Goal: Task Accomplishment & Management: Use online tool/utility

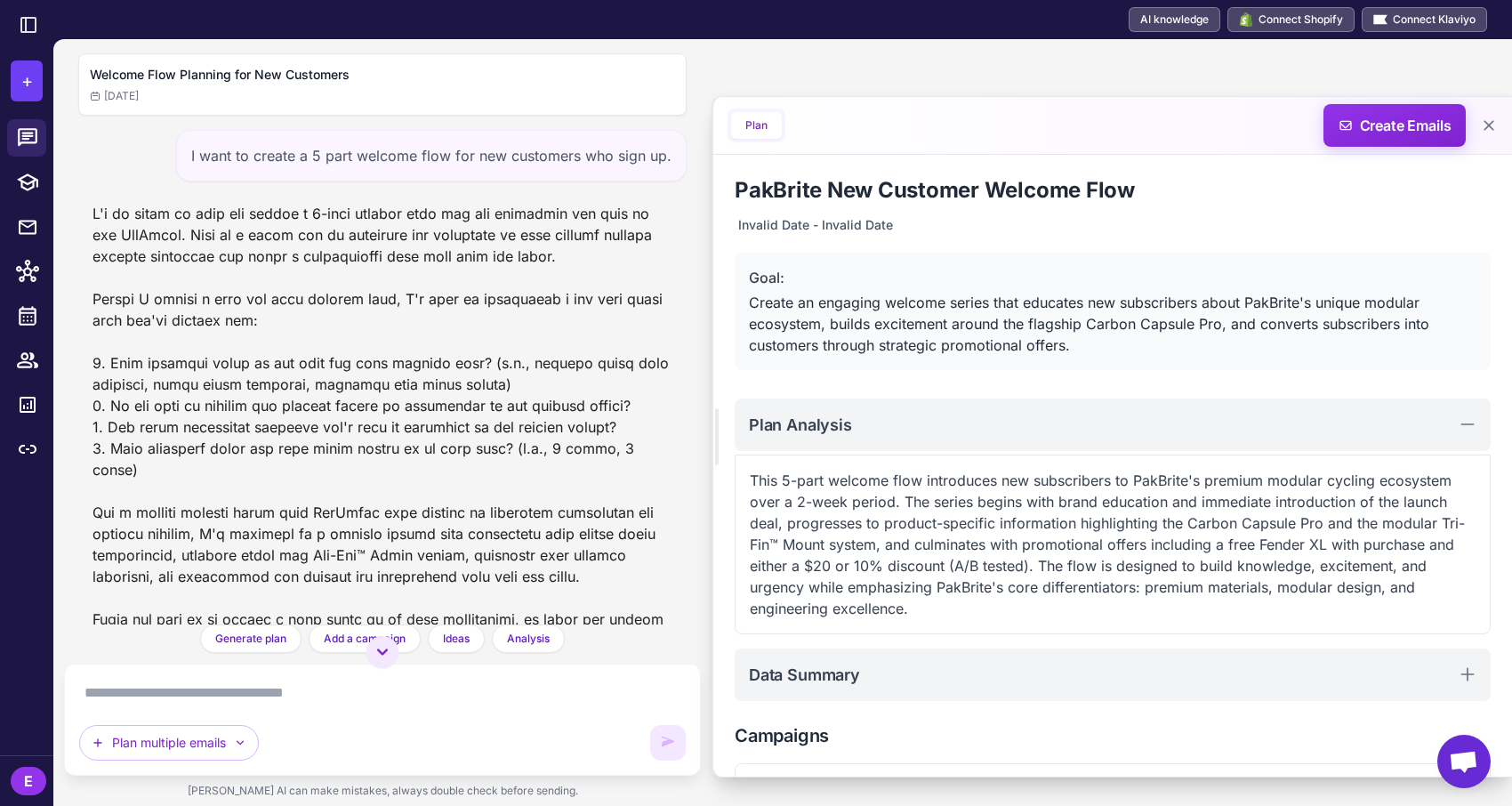
scroll to position [302, 0]
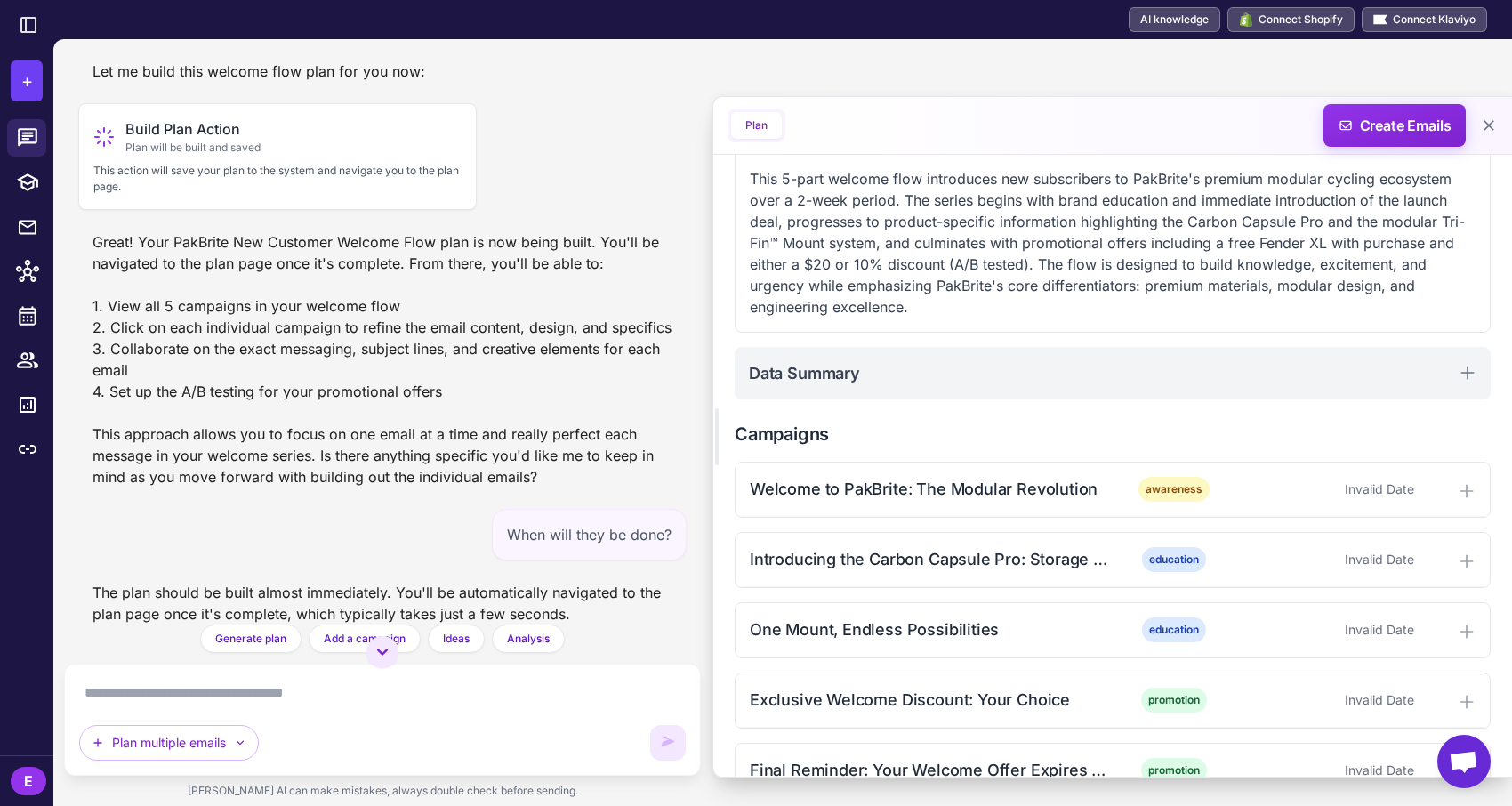
click at [1452, 761] on span "Open chat" at bounding box center [1463, 763] width 30 height 25
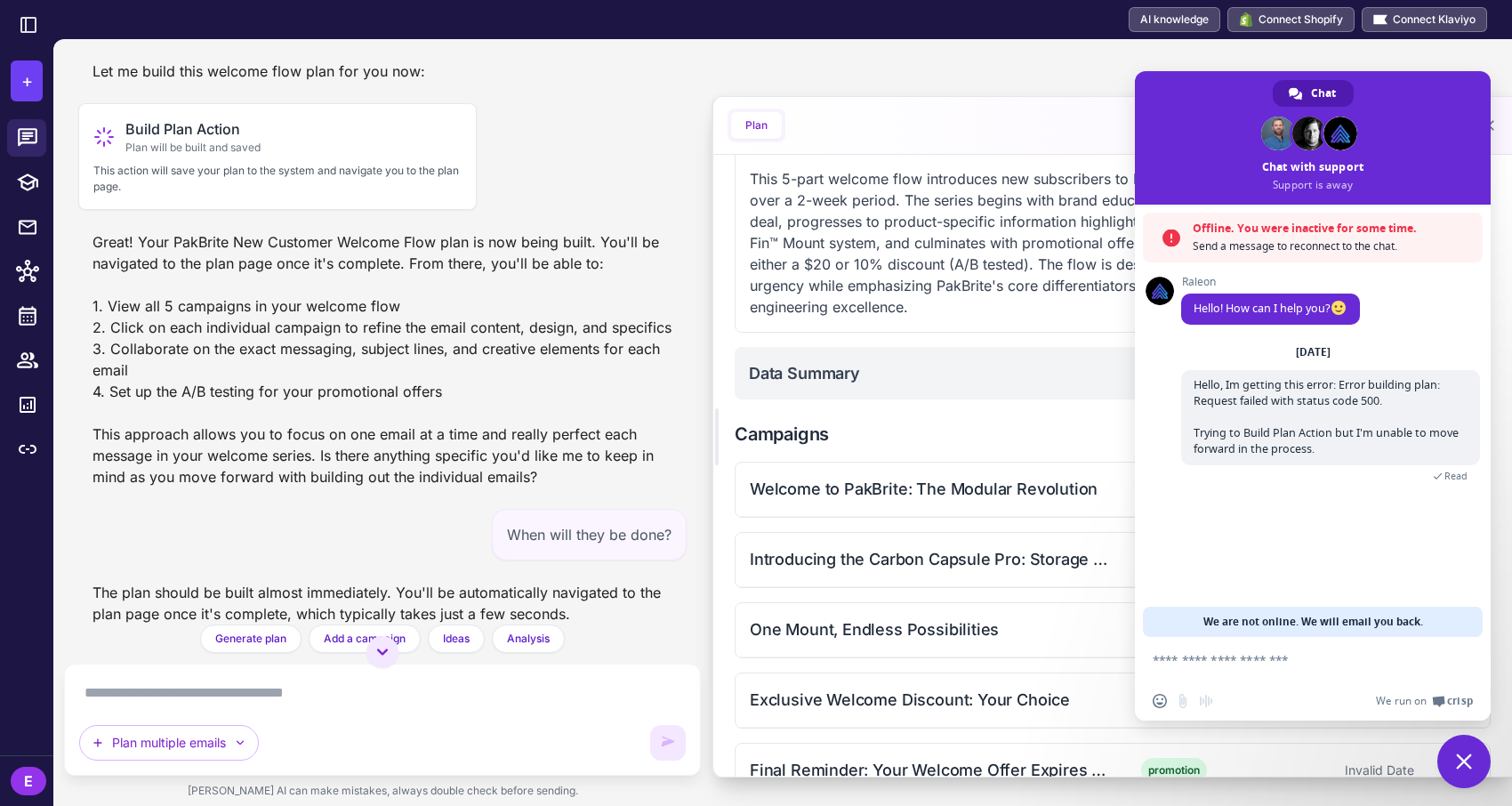
click at [1338, 624] on span "We are not online. We will email you back." at bounding box center [1313, 622] width 220 height 31
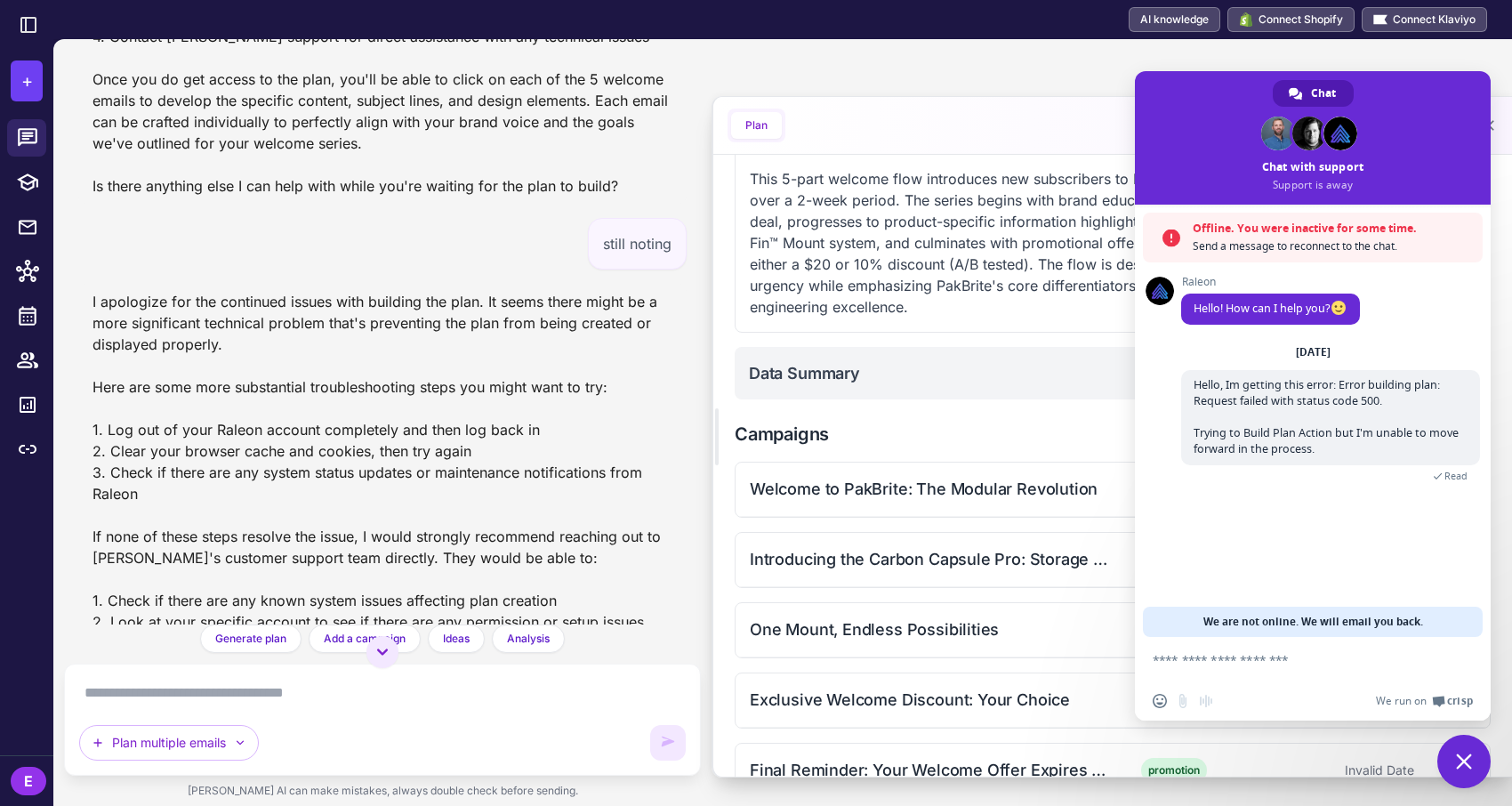
scroll to position [4159, 0]
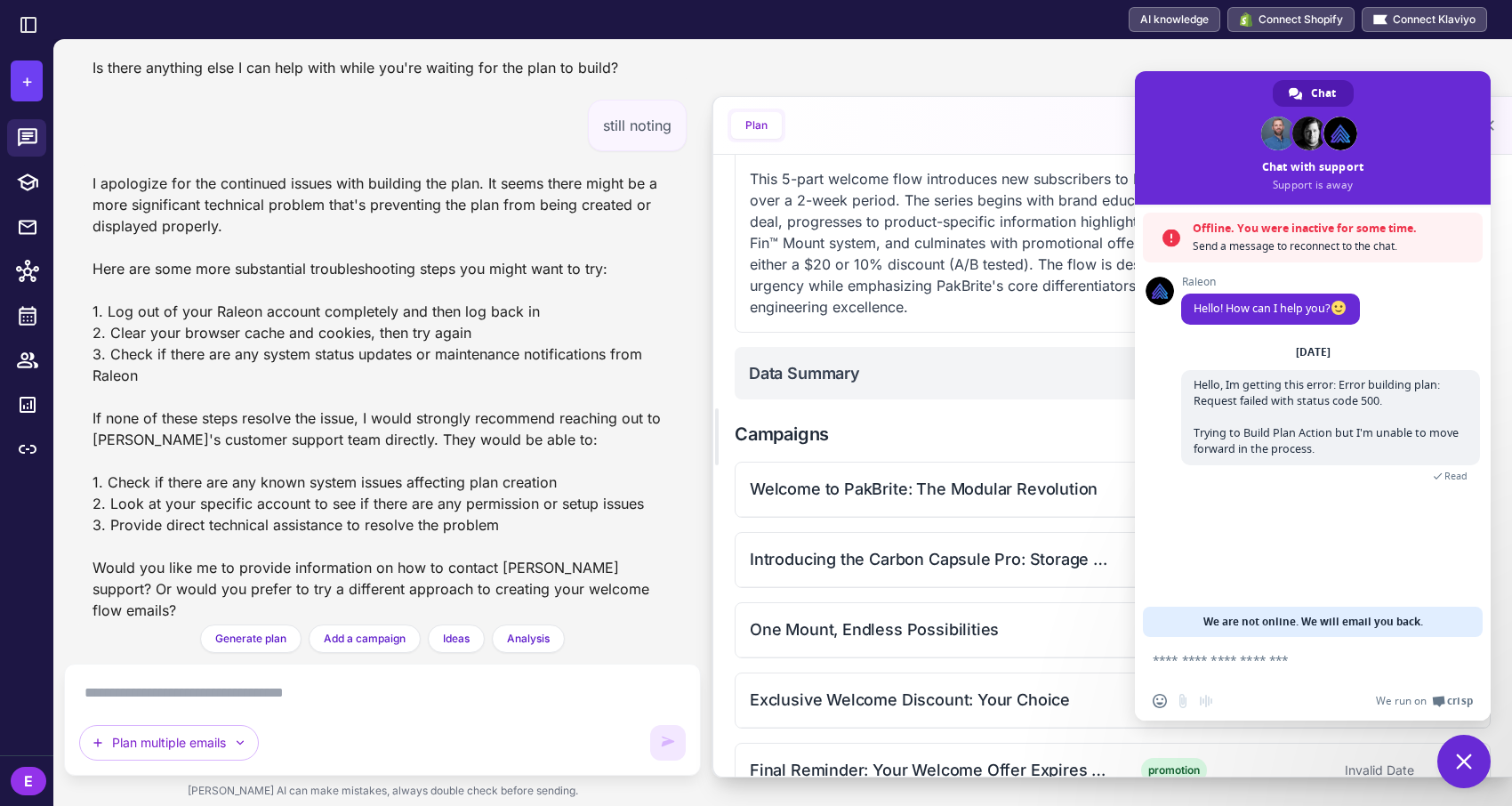
click at [1077, 123] on div "Plan Create Emails" at bounding box center [1112, 126] width 799 height 58
click at [1459, 762] on span "Close chat" at bounding box center [1463, 761] width 16 height 16
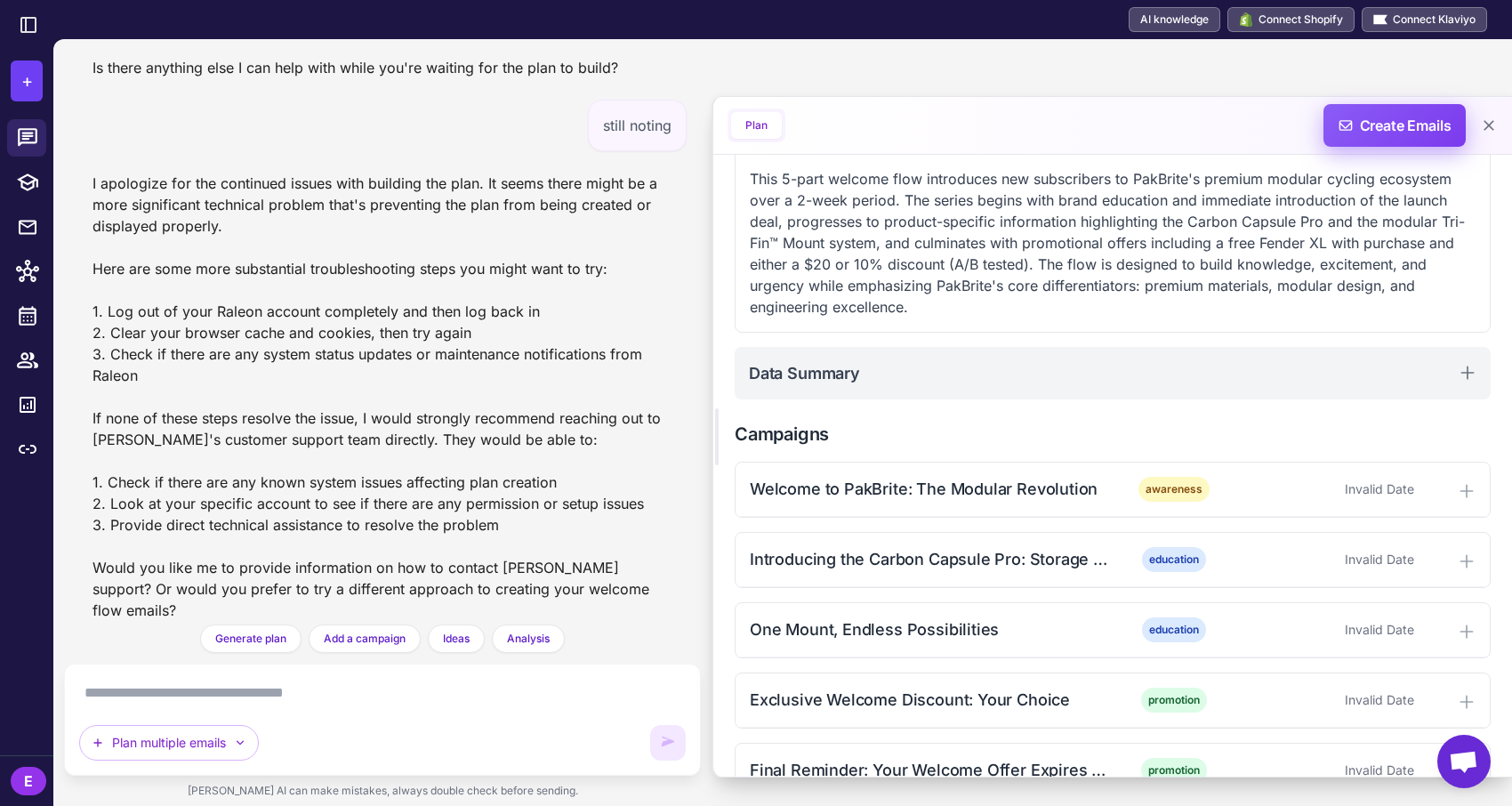
click at [1415, 145] on span "Create Emails" at bounding box center [1395, 125] width 156 height 43
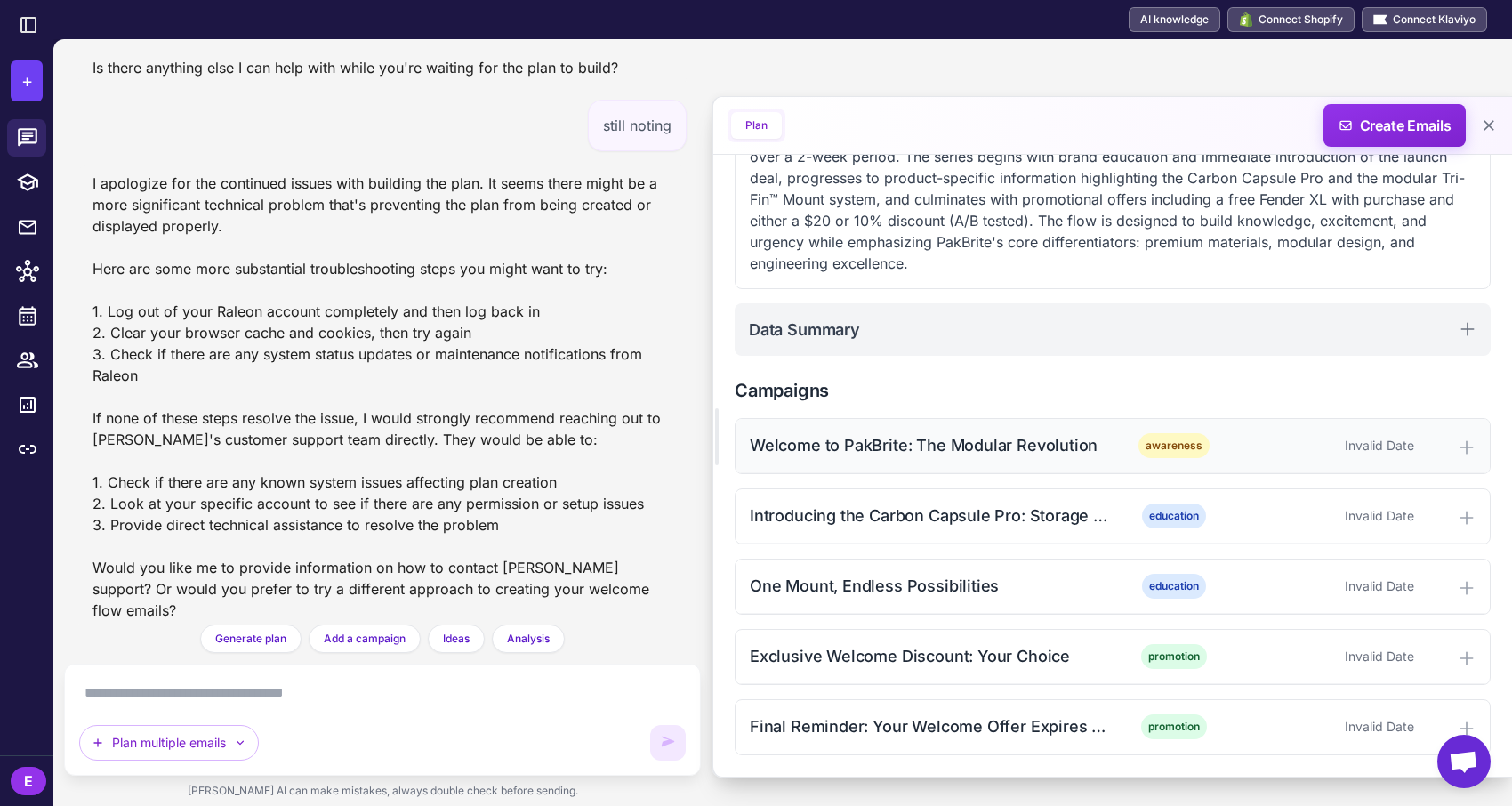
click at [1466, 452] on icon at bounding box center [1466, 447] width 11 height 11
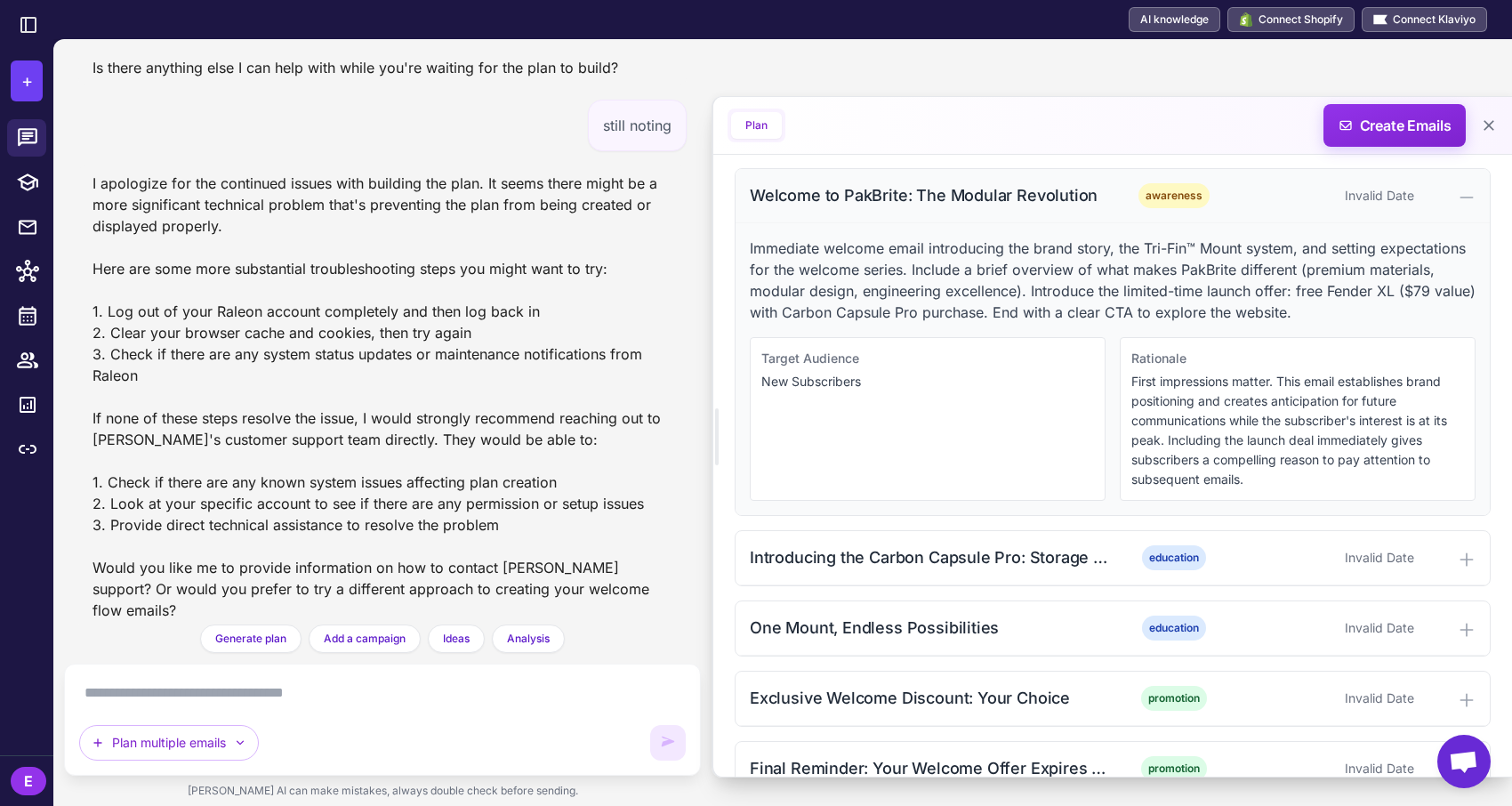
scroll to position [598, 0]
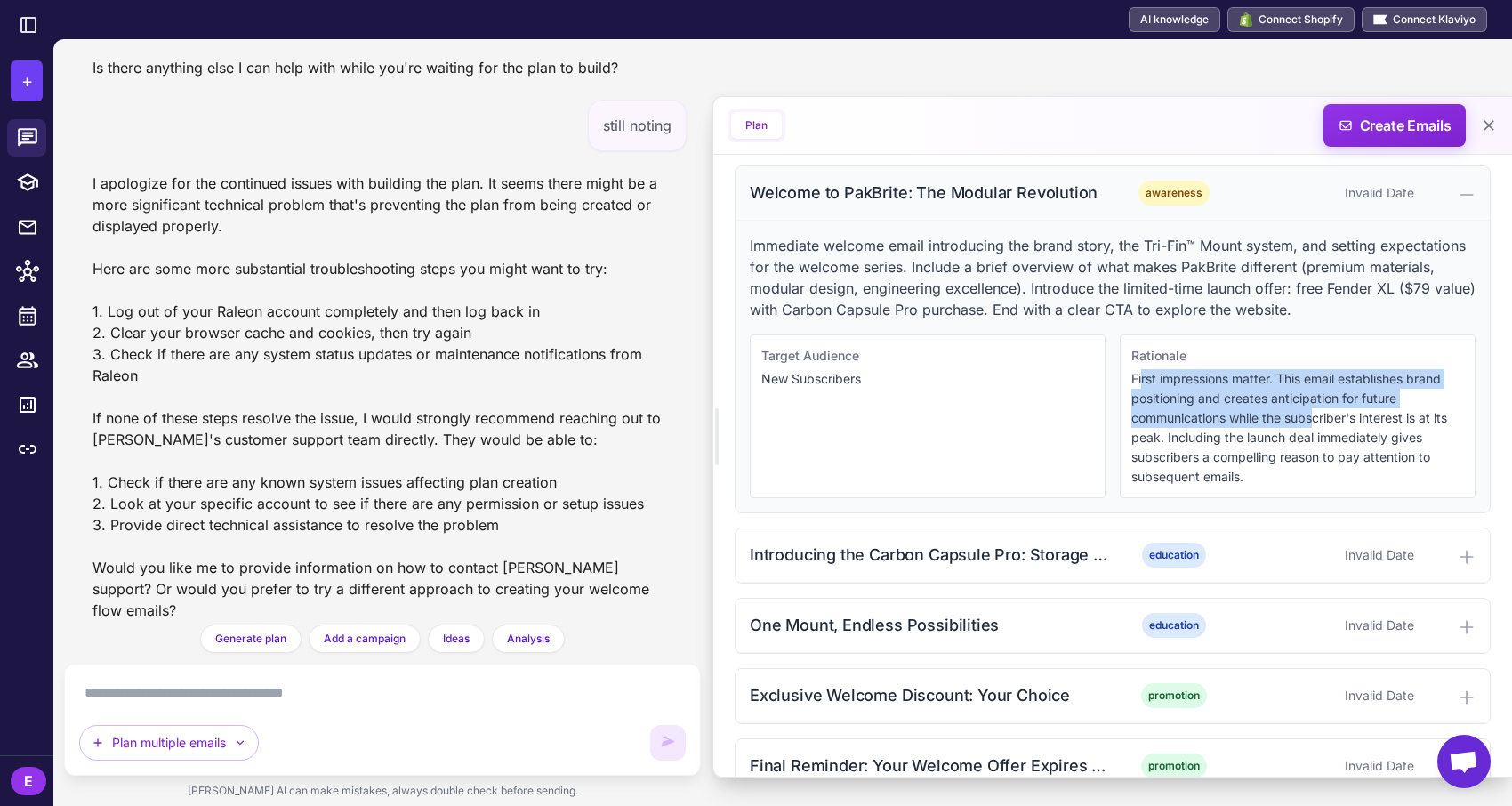
drag, startPoint x: 1142, startPoint y: 374, endPoint x: 1313, endPoint y: 410, distance: 174.7
click at [1313, 411] on p "First impressions matter. This email establishes brand positioning and creates …" at bounding box center [1297, 428] width 332 height 117
click at [1313, 410] on p "First impressions matter. This email establishes brand positioning and creates …" at bounding box center [1297, 428] width 332 height 117
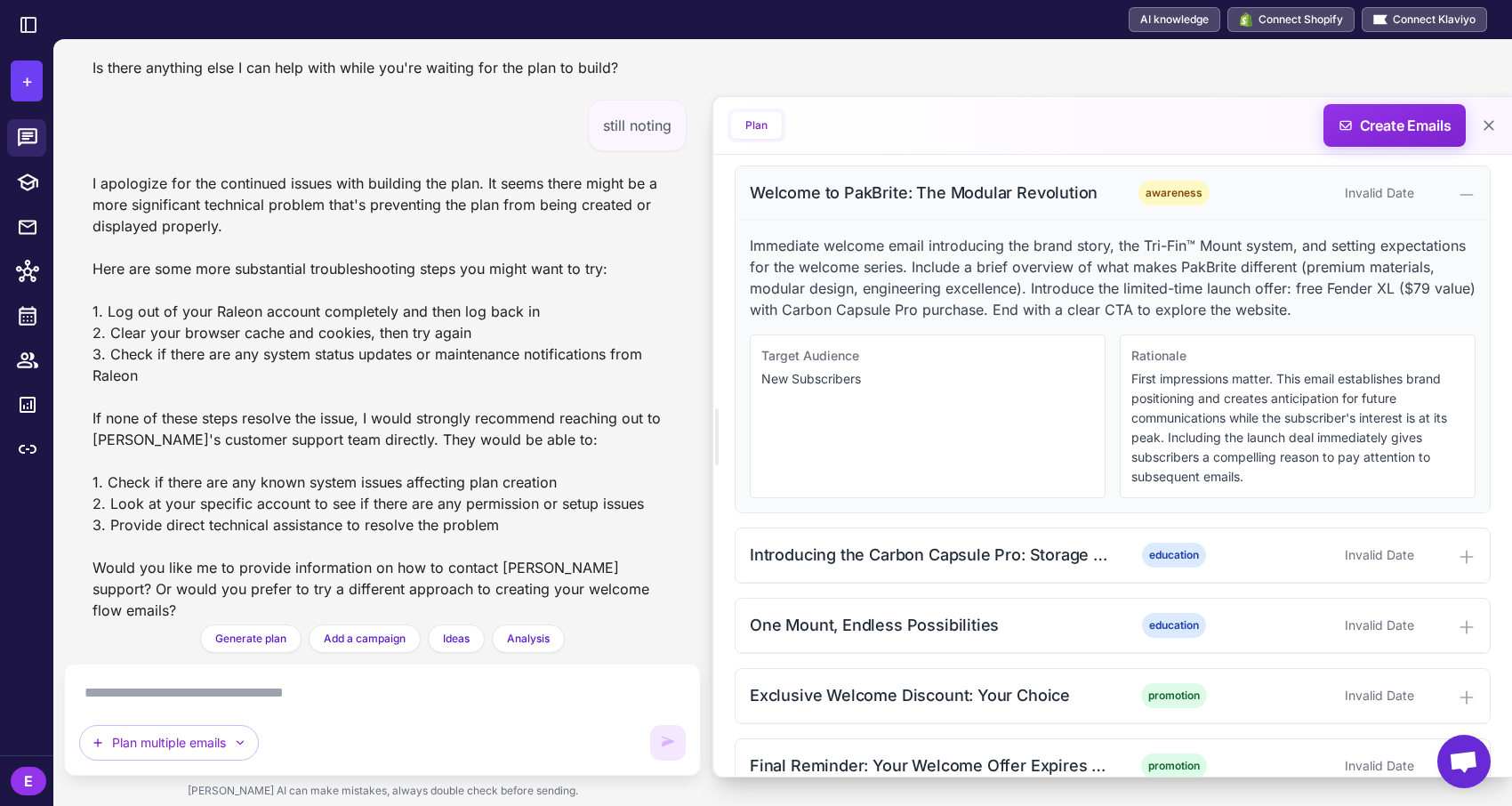
click at [1245, 398] on p "First impressions matter. This email establishes brand positioning and creates …" at bounding box center [1297, 428] width 332 height 117
click at [1206, 277] on p "Immediate welcome email introducing the brand story, the Tri-Fin™ Mount system,…" at bounding box center [1112, 277] width 725 height 85
click at [1400, 194] on div "Invalid Date" at bounding box center [1326, 193] width 176 height 19
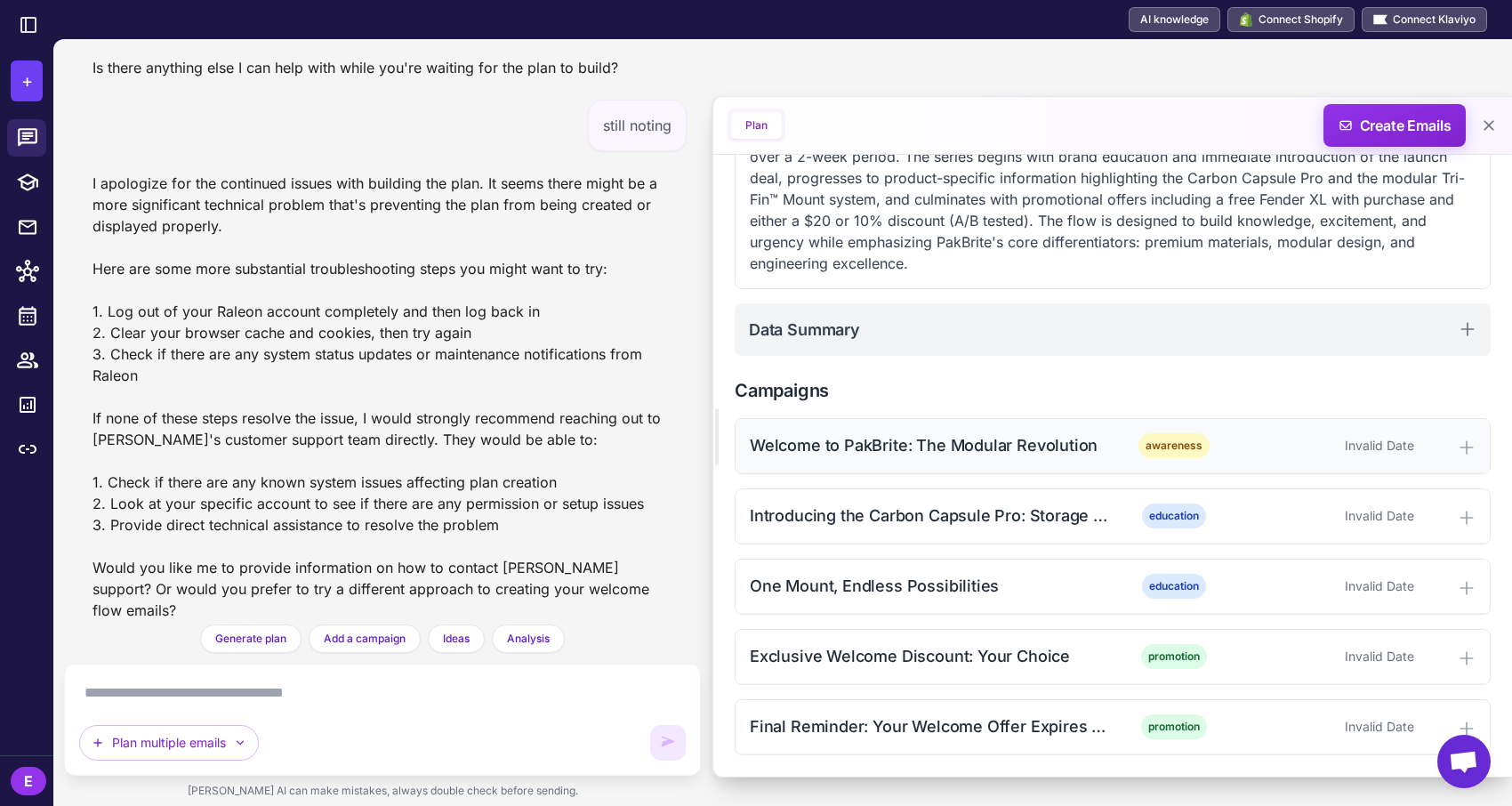
scroll to position [346, 0]
click at [767, 124] on button "Plan" at bounding box center [756, 125] width 51 height 27
click at [267, 699] on textarea at bounding box center [382, 693] width 606 height 29
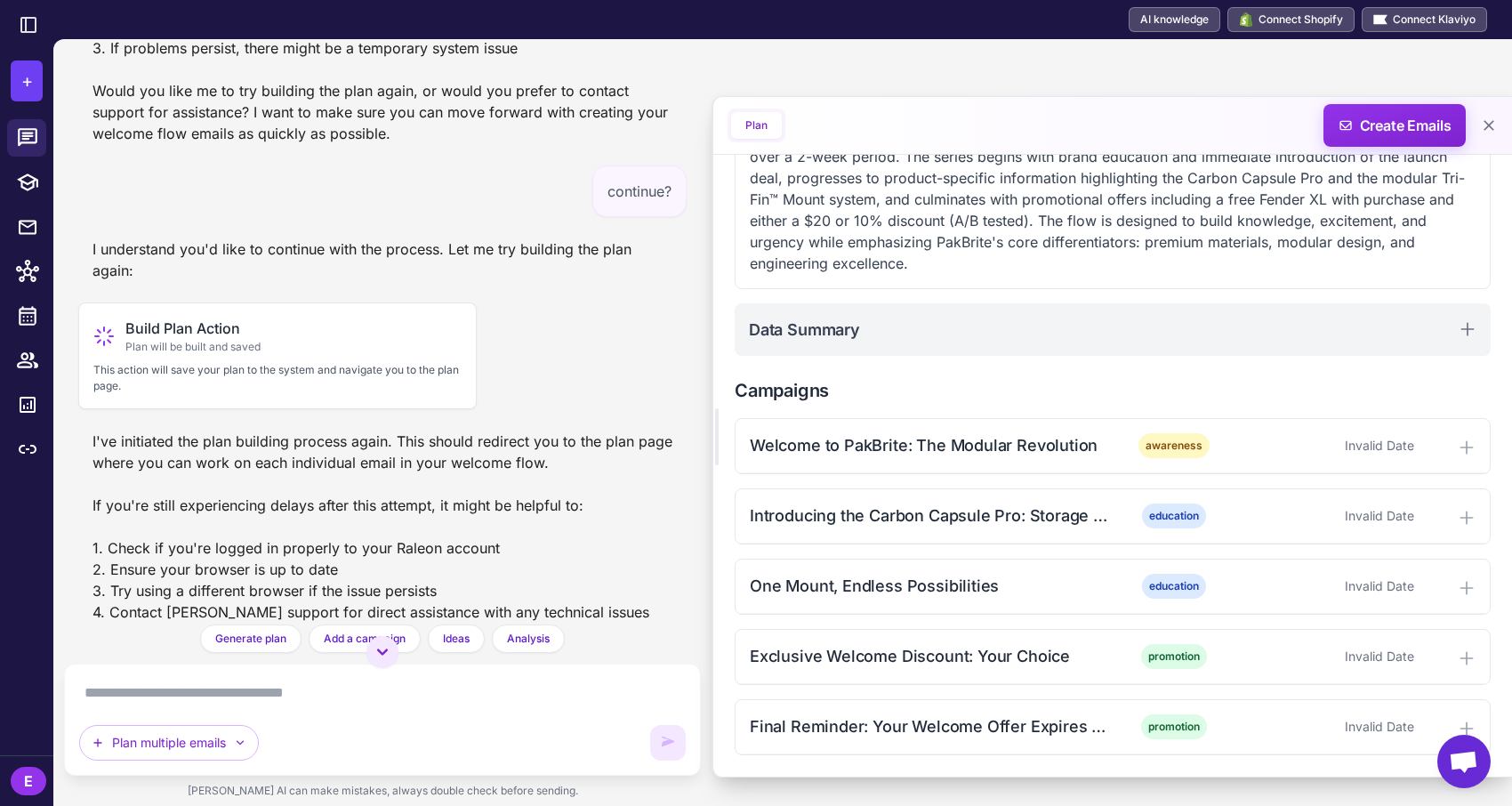
scroll to position [3466, 0]
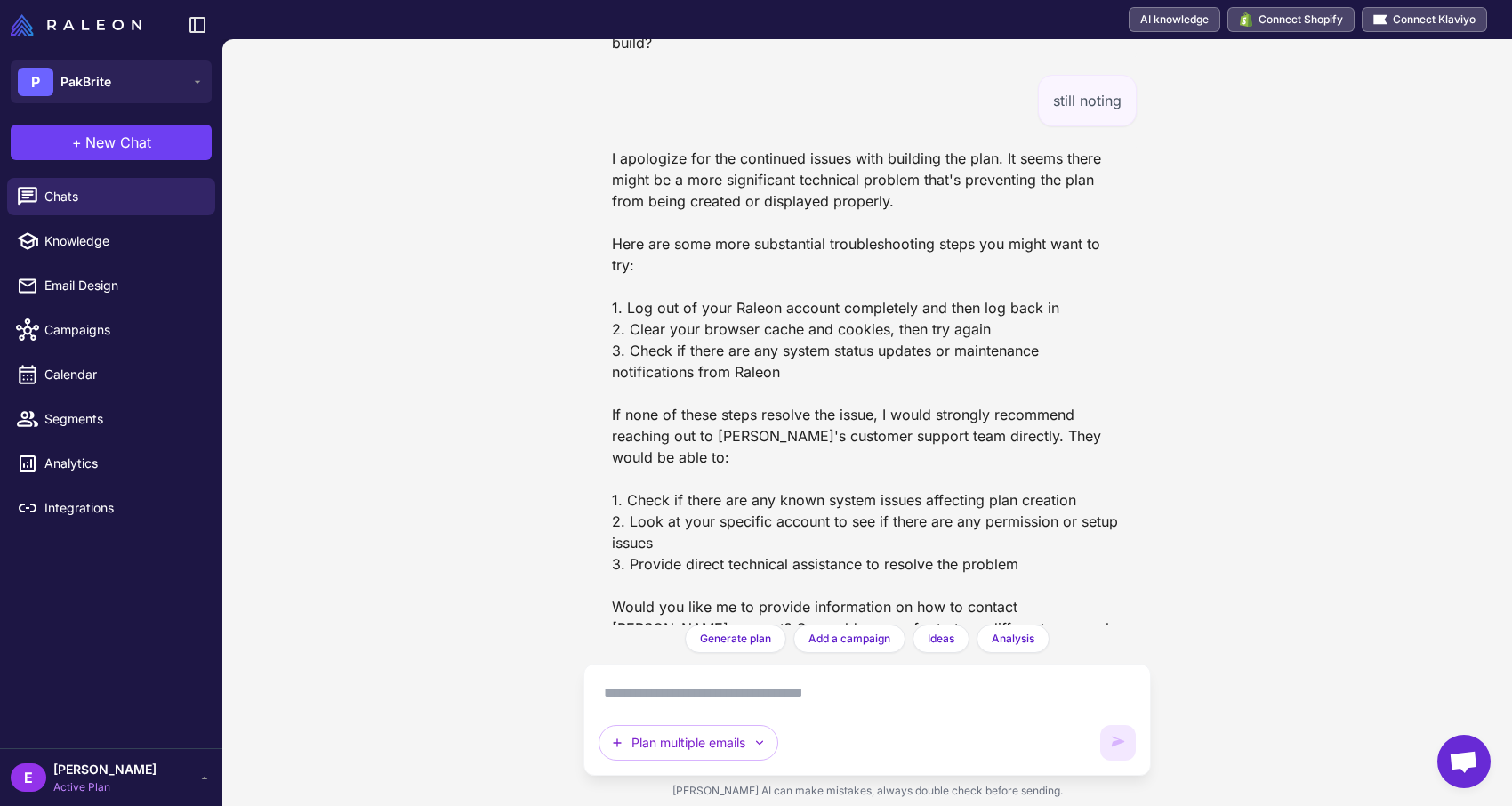
scroll to position [4671, 0]
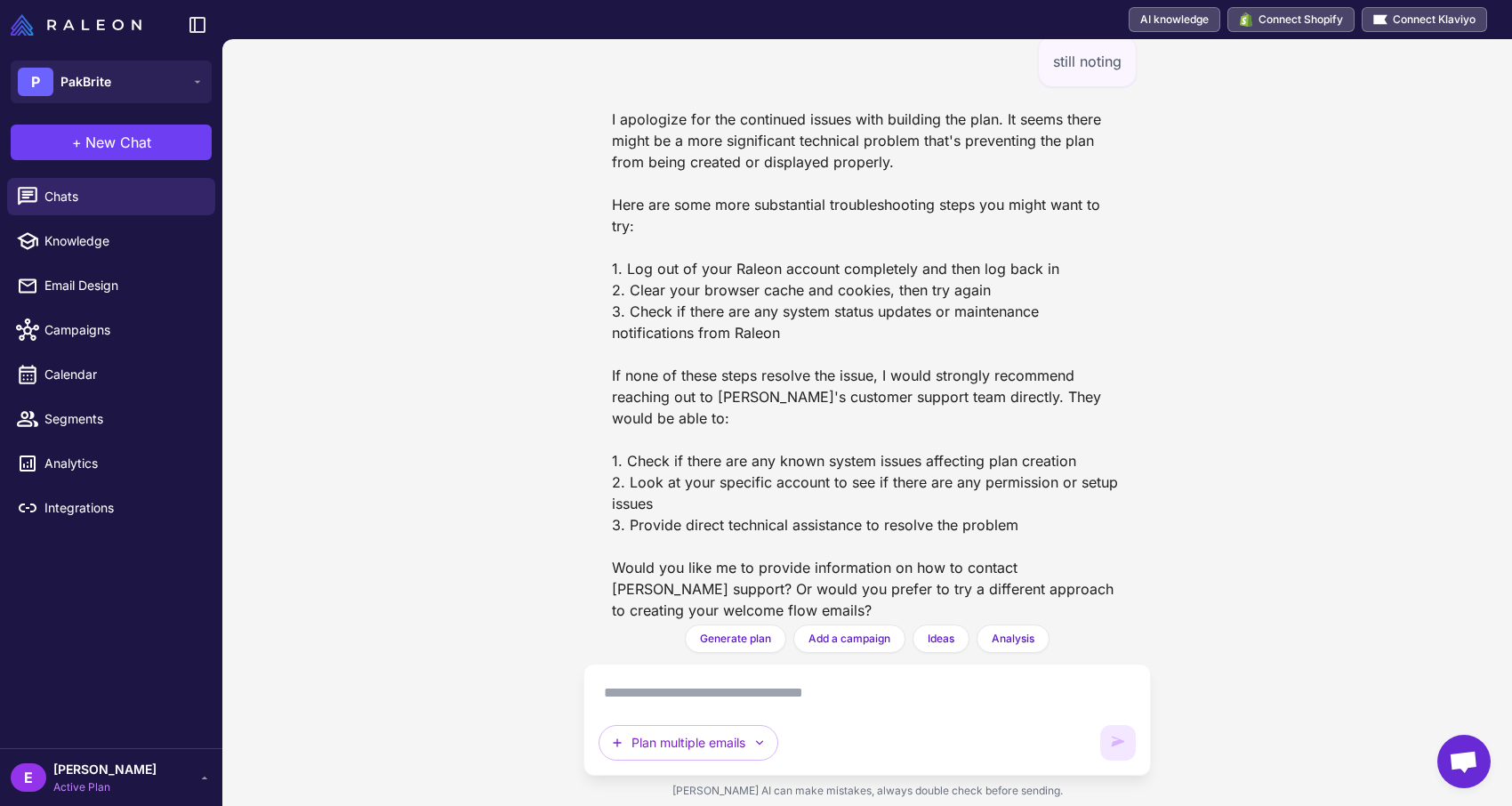
click at [836, 695] on textarea at bounding box center [867, 693] width 537 height 29
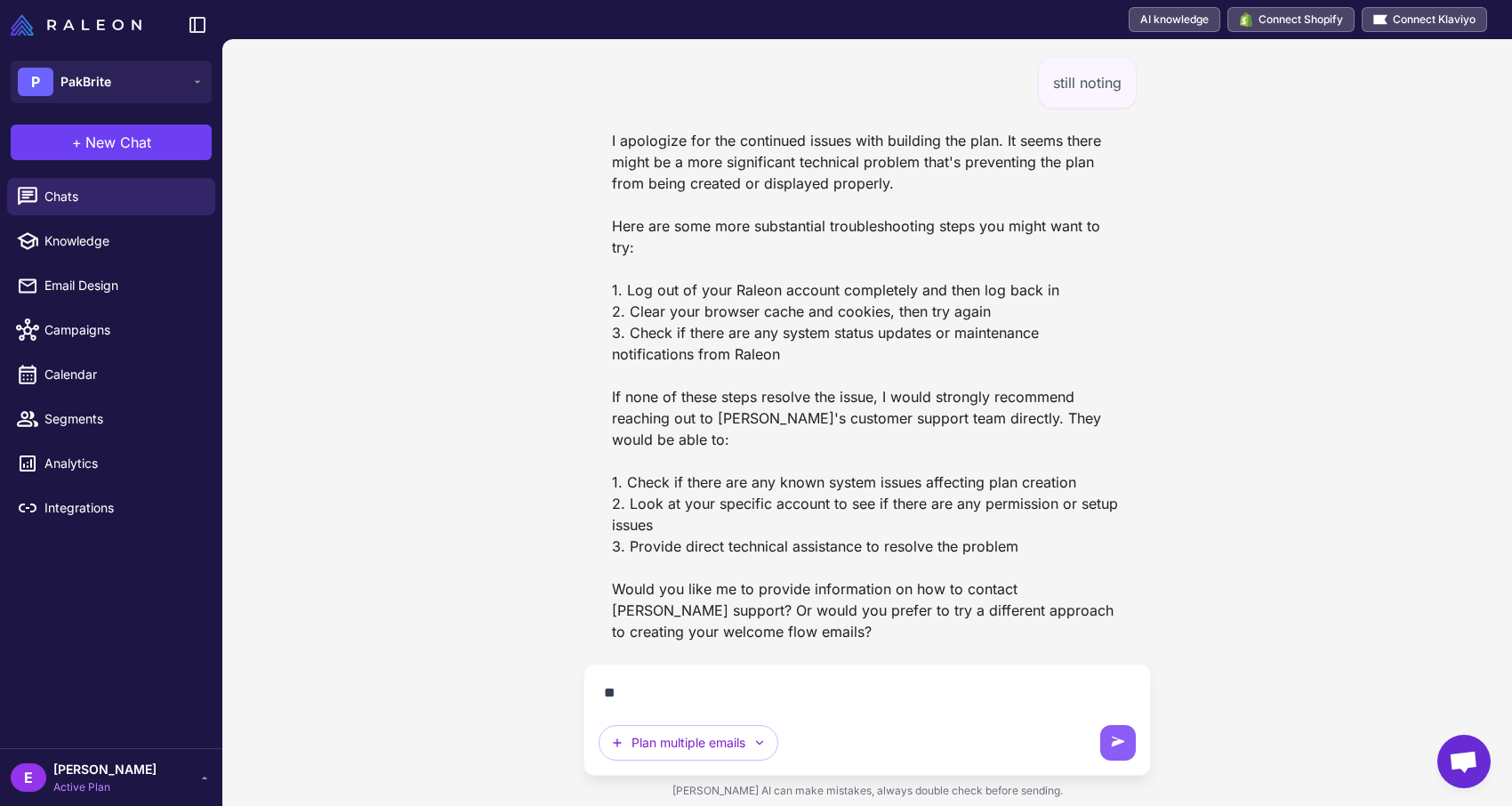
scroll to position [4632, 0]
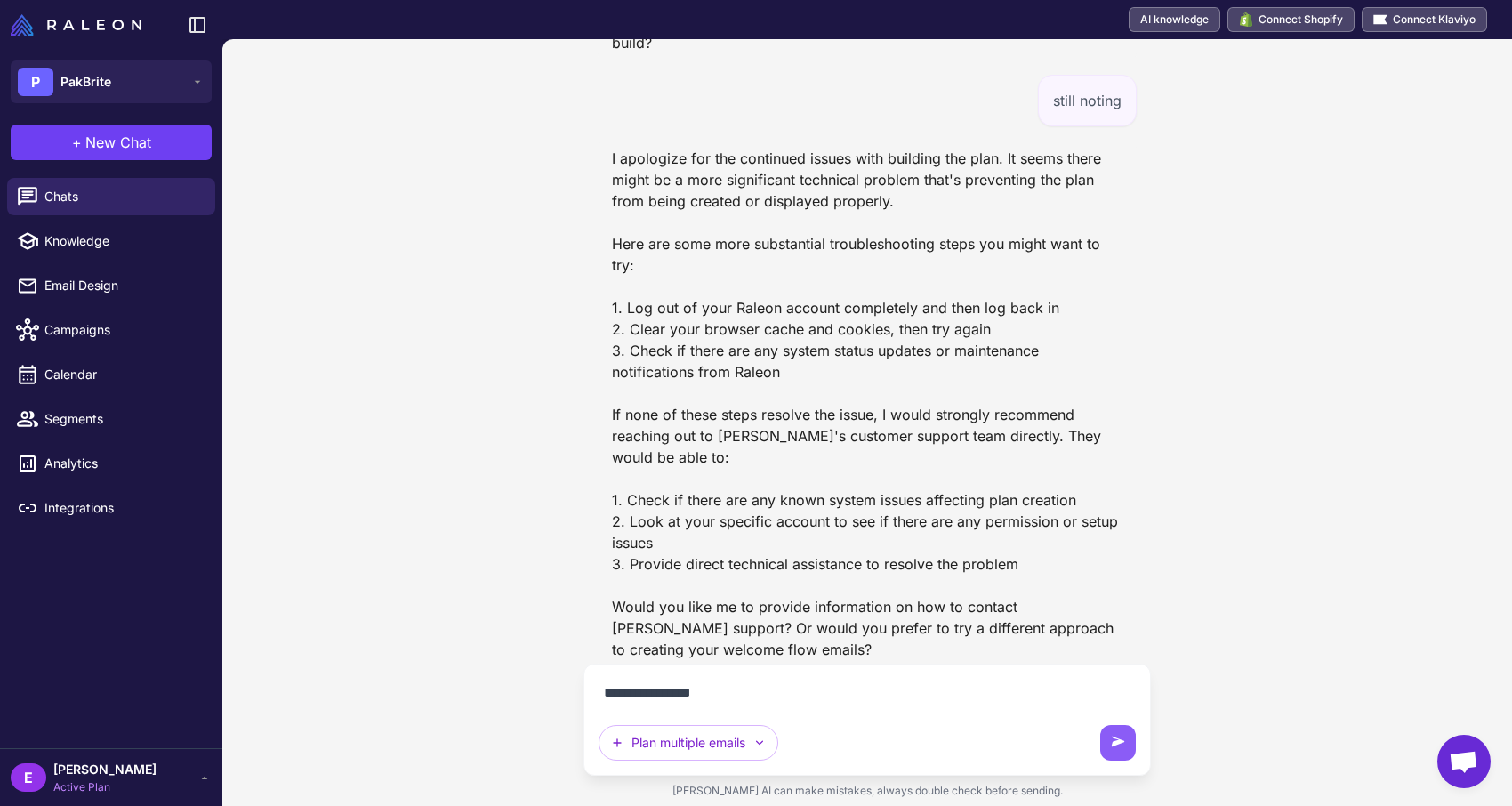
type textarea "**********"
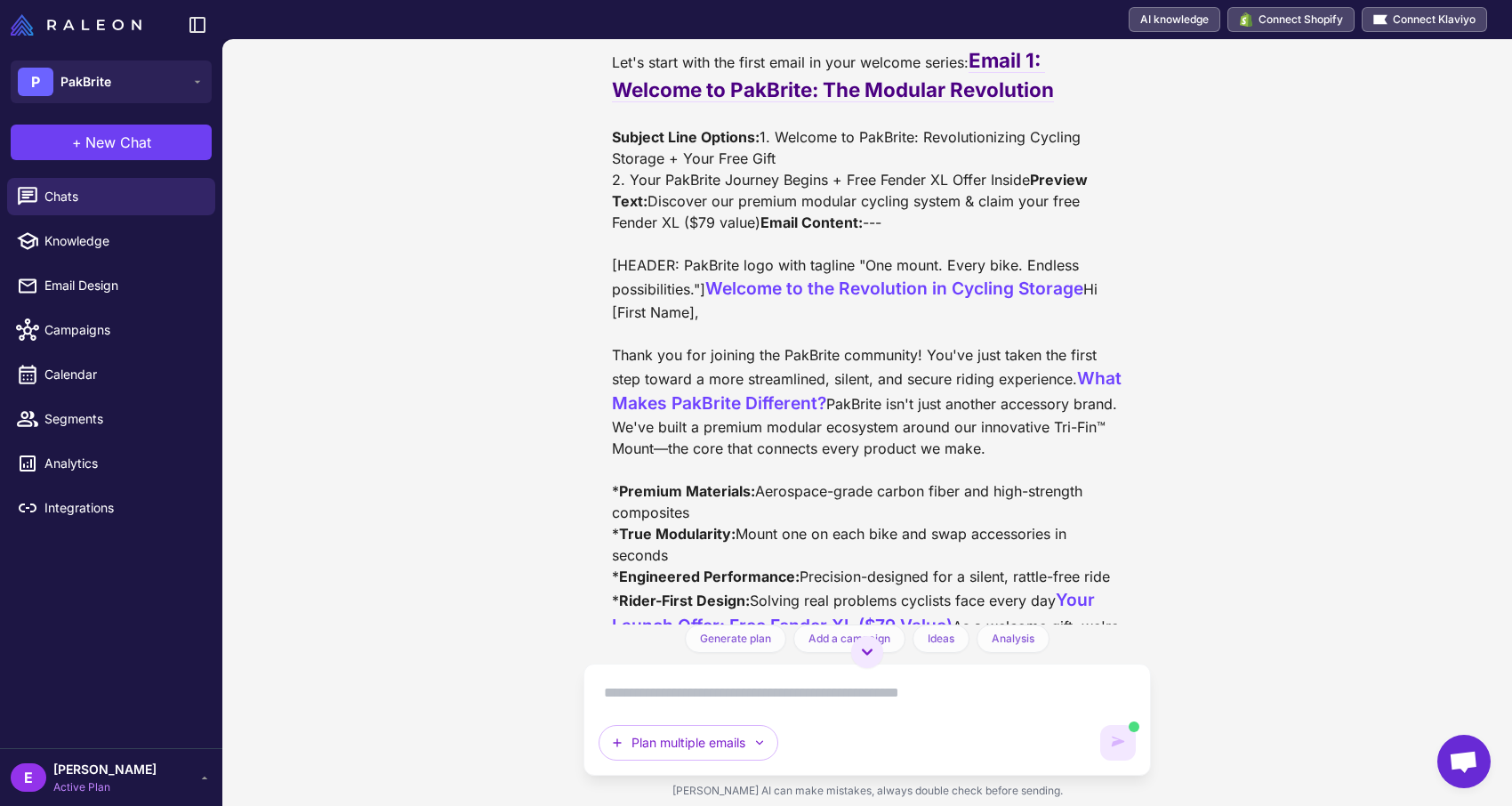
scroll to position [5446, 0]
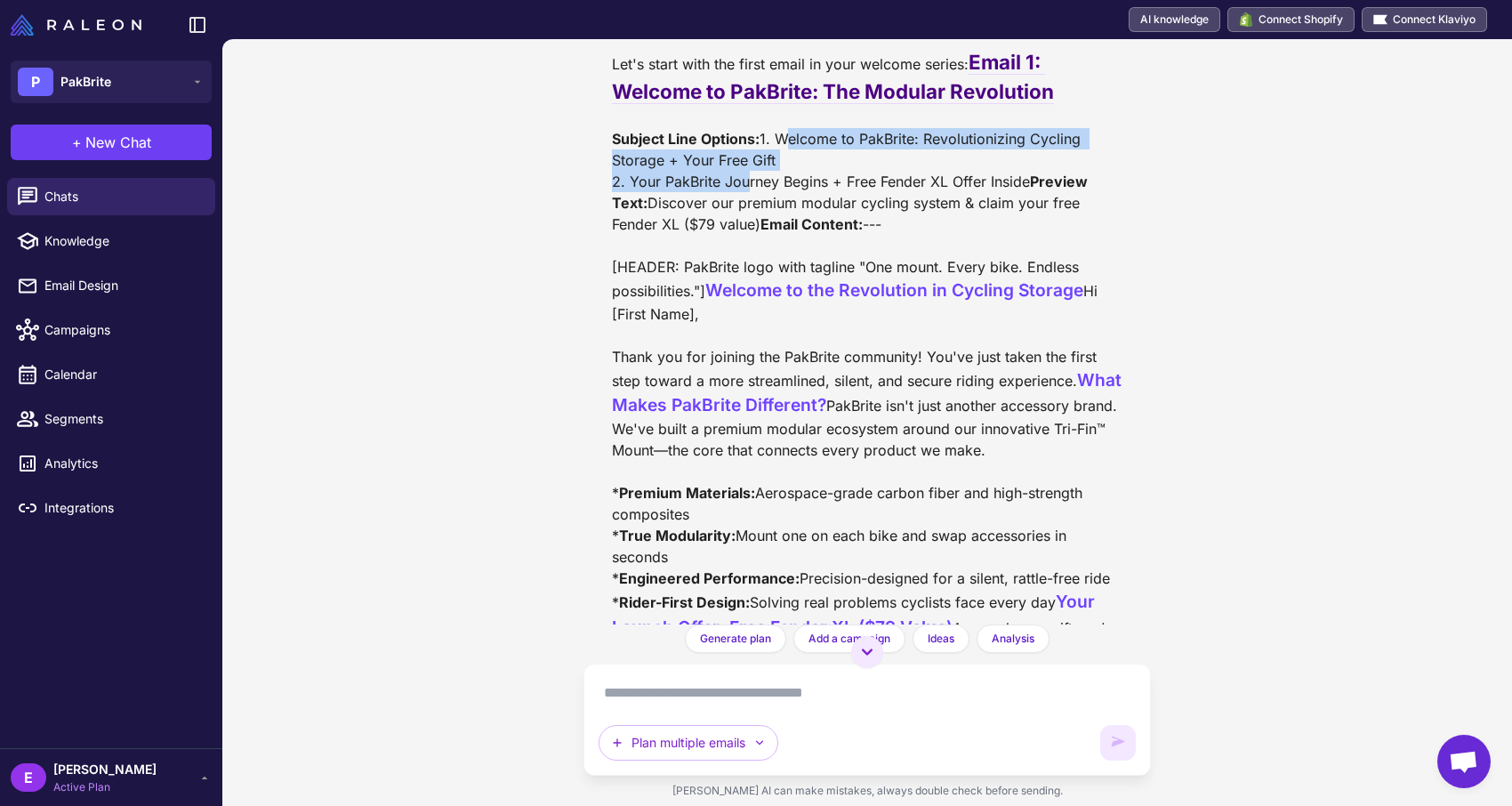
drag, startPoint x: 631, startPoint y: 193, endPoint x: 740, endPoint y: 201, distance: 109.3
click at [740, 202] on div "I understand you'd like to continue creating your welcome flow. Since we're exp…" at bounding box center [867, 515] width 511 height 1149
click at [740, 201] on div "I understand you'd like to continue creating your welcome flow. Since we're exp…" at bounding box center [867, 515] width 511 height 1149
drag, startPoint x: 676, startPoint y: 190, endPoint x: 792, endPoint y: 190, distance: 116.0
click at [792, 191] on div "I understand you'd like to continue creating your welcome flow. Since we're exp…" at bounding box center [867, 515] width 511 height 1149
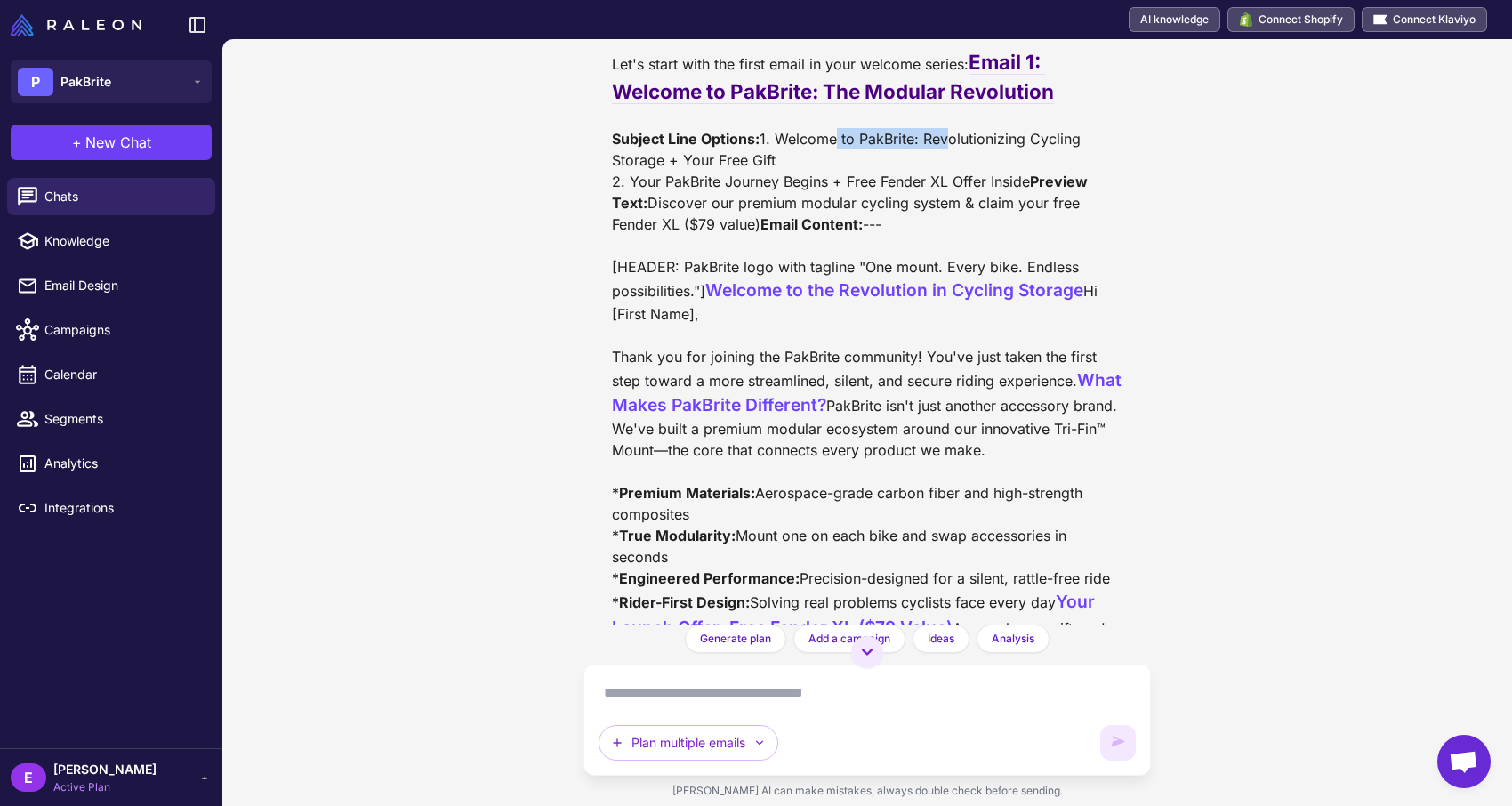
click at [792, 190] on div "I understand you'd like to continue creating your welcome flow. Since we're exp…" at bounding box center [867, 515] width 511 height 1149
click at [742, 189] on div "I understand you'd like to continue creating your welcome flow. Since we're exp…" at bounding box center [867, 515] width 511 height 1149
drag, startPoint x: 647, startPoint y: 208, endPoint x: 706, endPoint y: 207, distance: 59.0
click at [706, 208] on div "I understand you'd like to continue creating your welcome flow. Since we're exp…" at bounding box center [867, 515] width 511 height 1149
click at [706, 207] on div "I understand you'd like to continue creating your welcome flow. Since we're exp…" at bounding box center [867, 515] width 511 height 1149
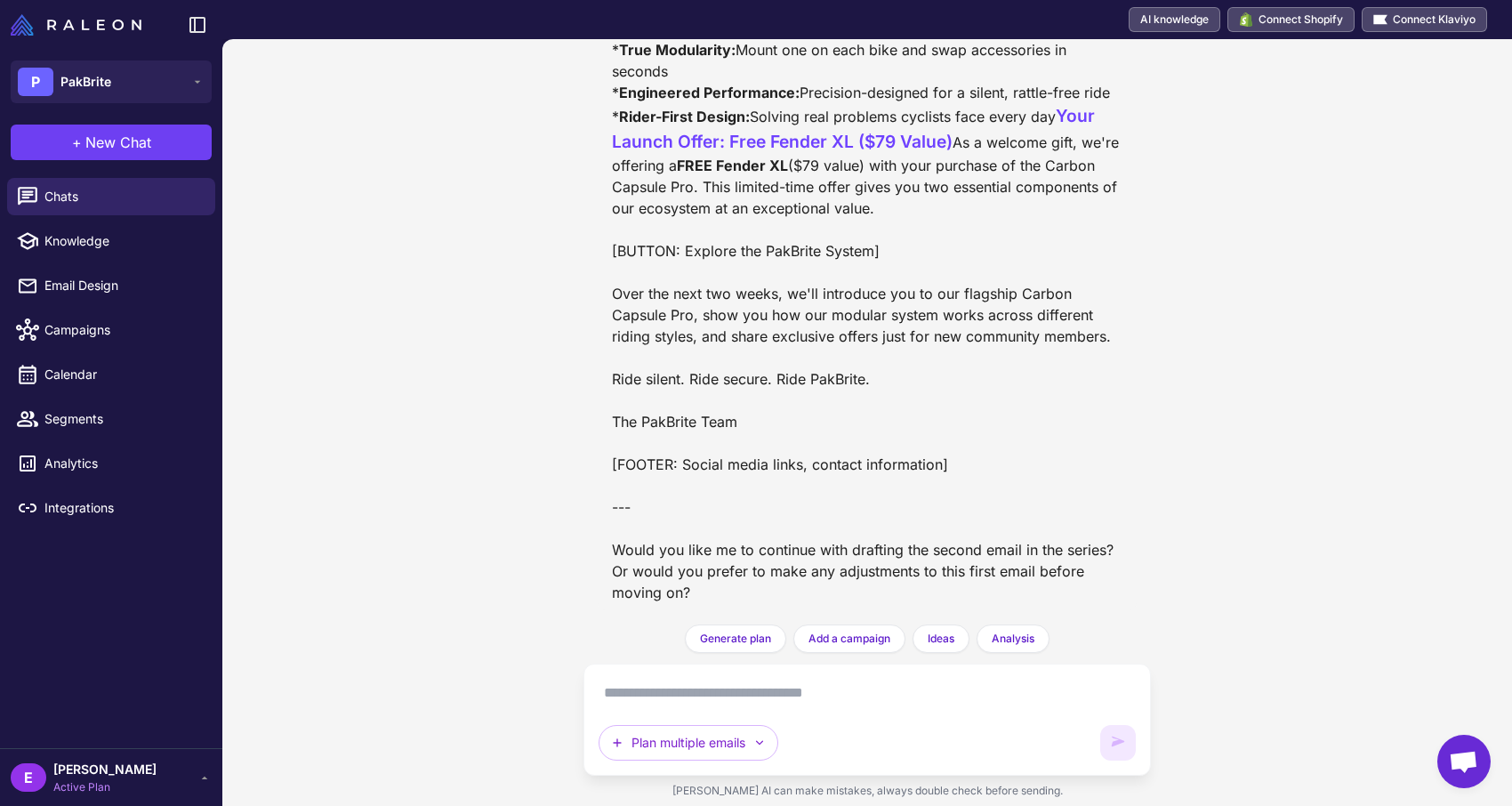
scroll to position [6226, 0]
click at [695, 706] on textarea at bounding box center [867, 693] width 537 height 29
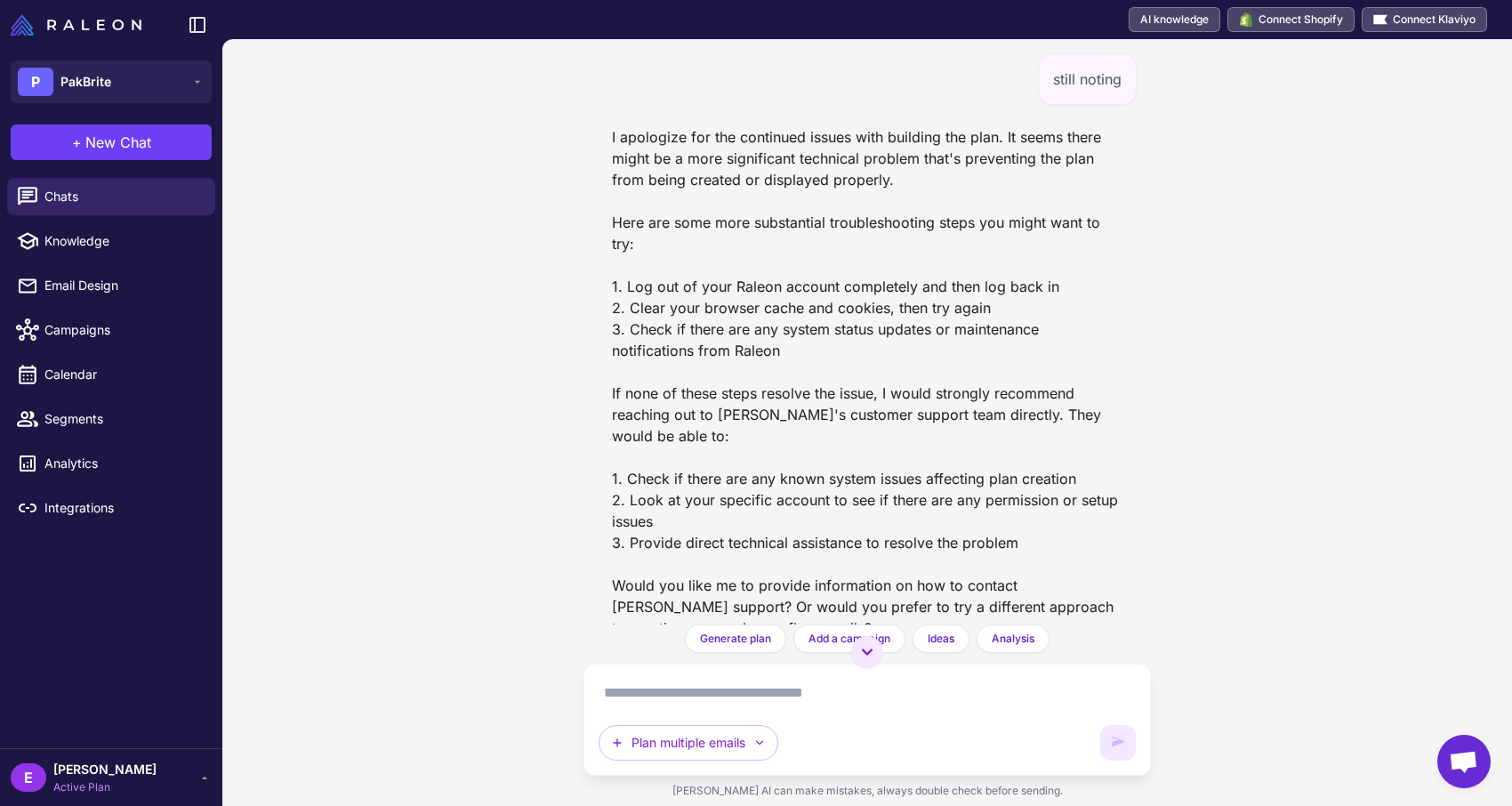
scroll to position [4653, 0]
